Goal: Information Seeking & Learning: Learn about a topic

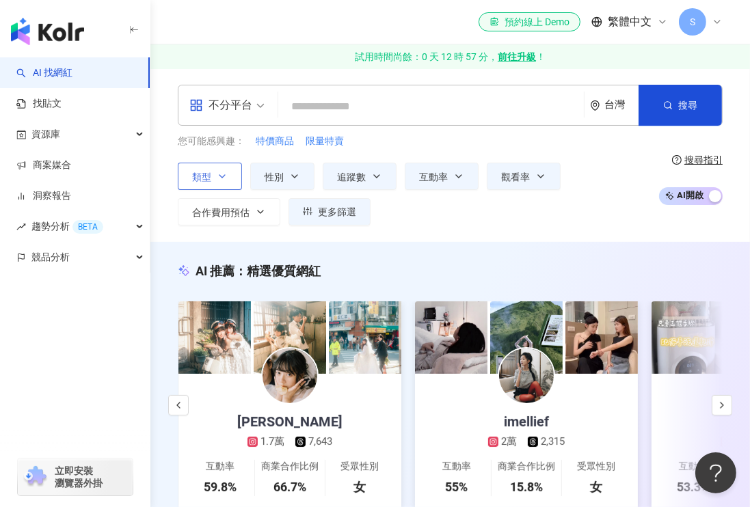
click at [228, 176] on button "類型" at bounding box center [210, 176] width 64 height 27
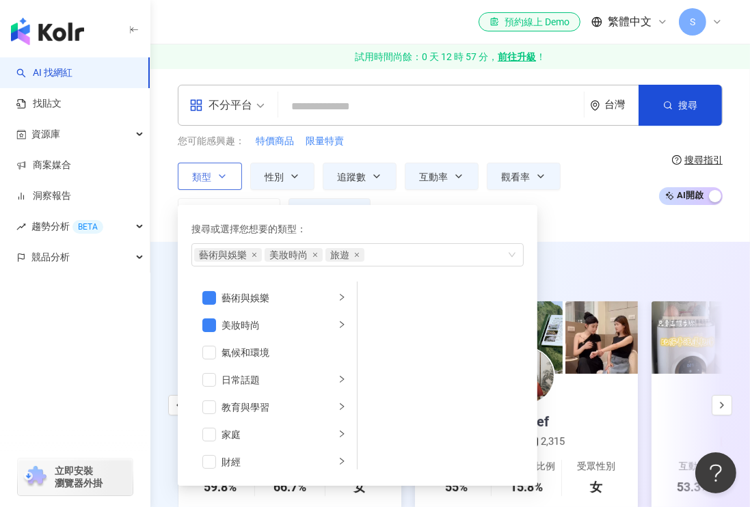
click at [228, 176] on button "類型 搜尋或選擇您想要的類型： 藝術與娛樂 美妝時尚 旅遊 藝術與娛樂 美妝時尚 氣候和環境 日常話題 教育與學習 家庭 財經 美食 命理占卜 遊戲 法政社會…" at bounding box center [210, 176] width 64 height 27
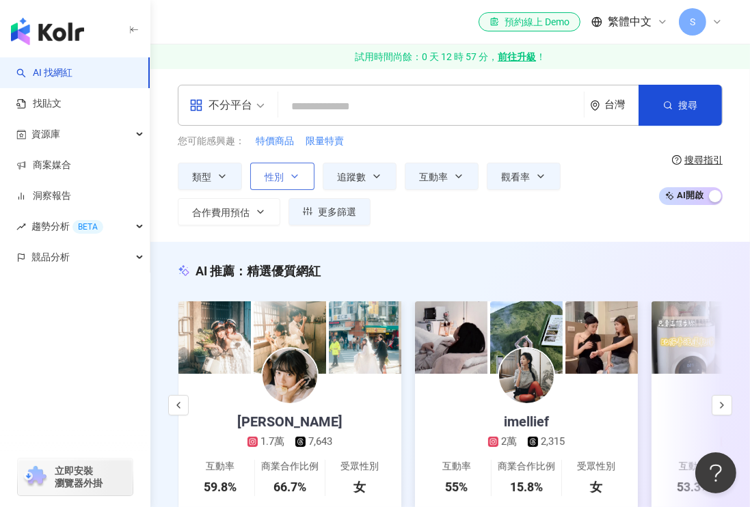
click at [270, 175] on span "性別" at bounding box center [273, 177] width 19 height 11
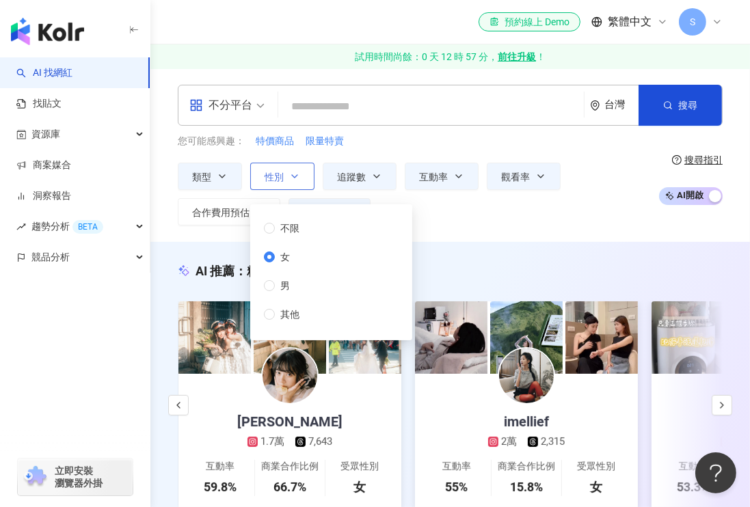
click at [270, 175] on span "性別" at bounding box center [273, 177] width 19 height 11
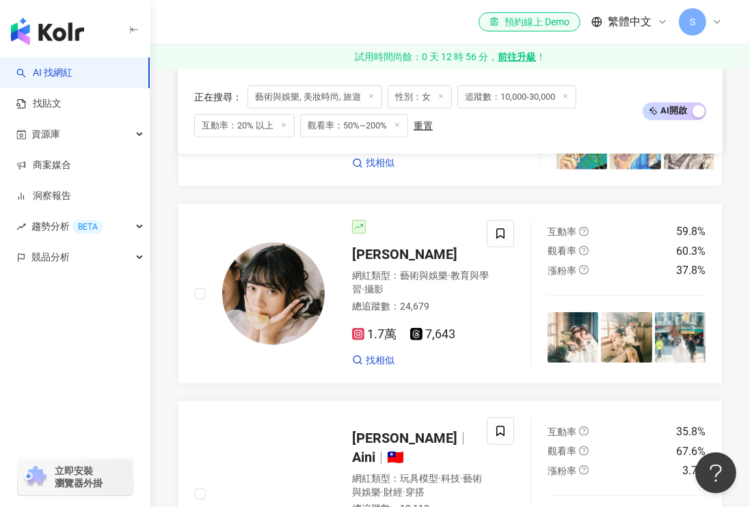
scroll to position [820, 0]
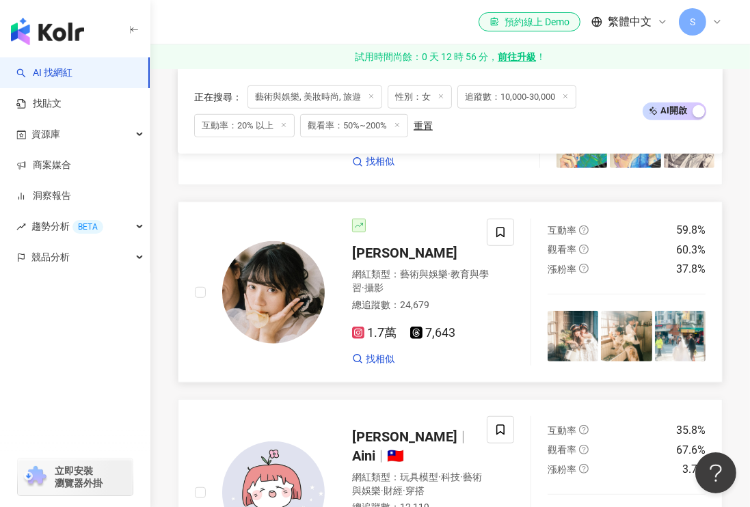
click at [383, 293] on span "攝影" at bounding box center [373, 287] width 19 height 11
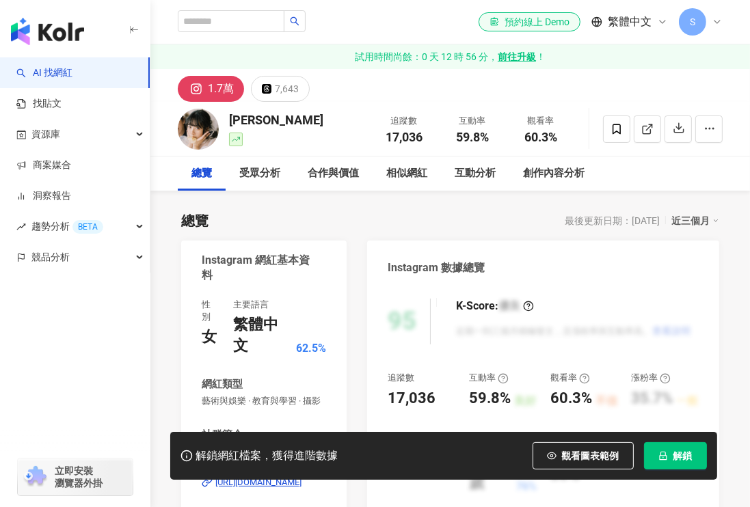
scroll to position [184, 0]
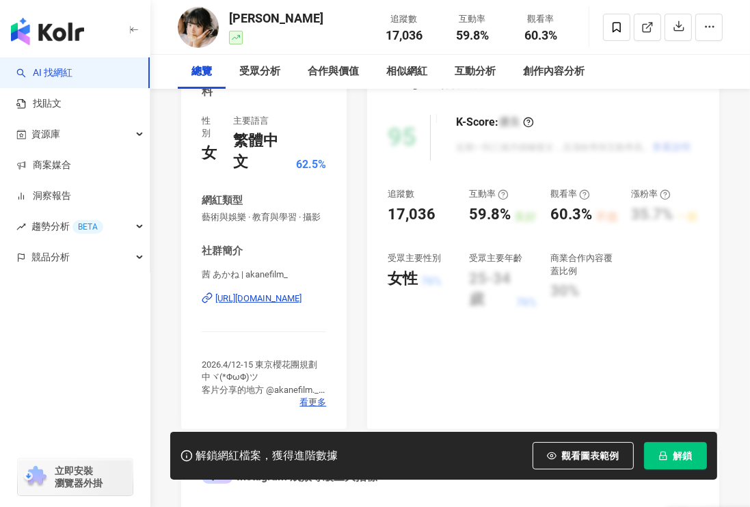
click at [285, 294] on div "https://www.instagram.com/akanefilm_/" at bounding box center [258, 298] width 86 height 12
